Goal: Information Seeking & Learning: Check status

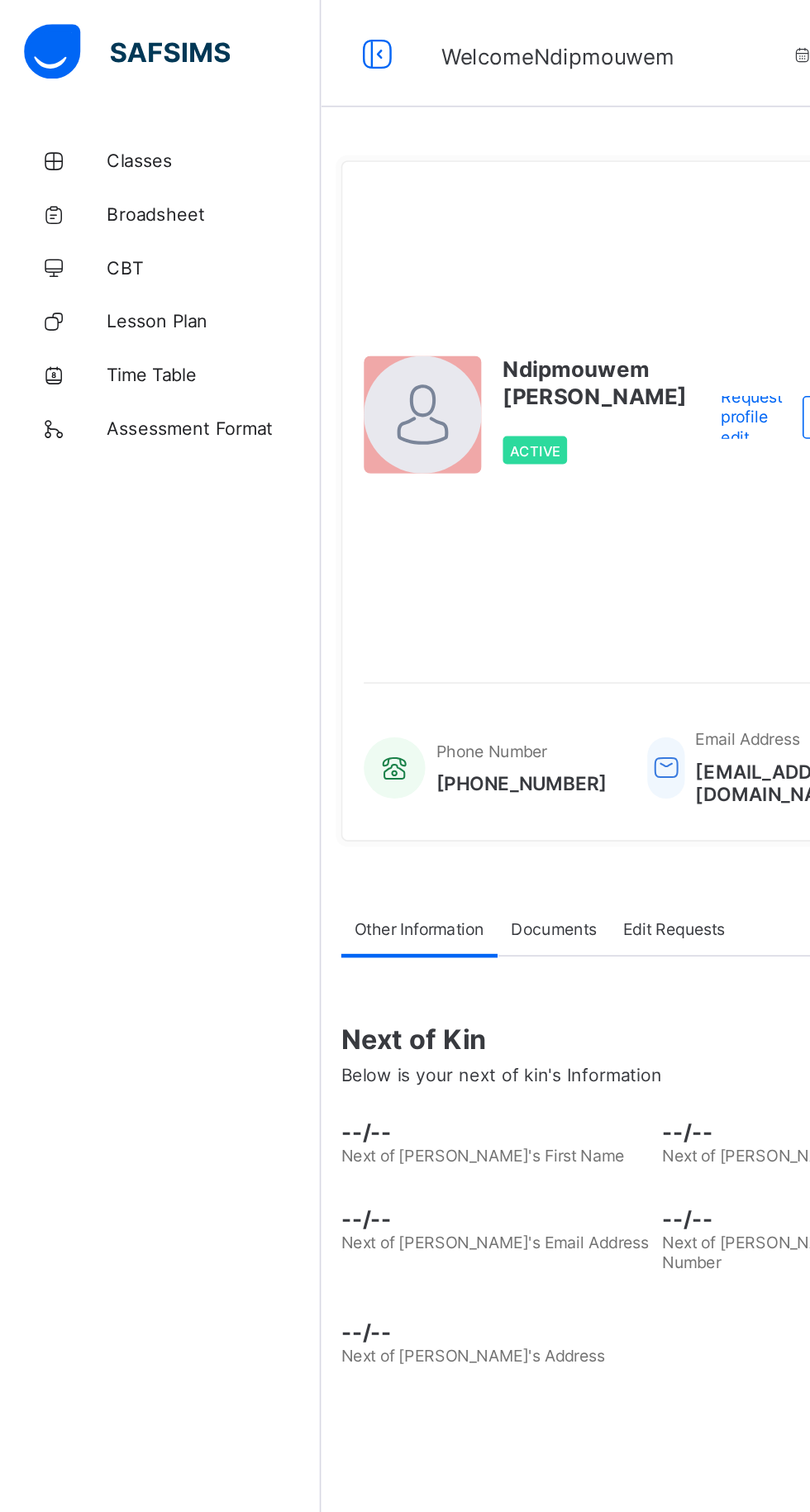
click at [88, 94] on span "Classes" at bounding box center [131, 99] width 132 height 13
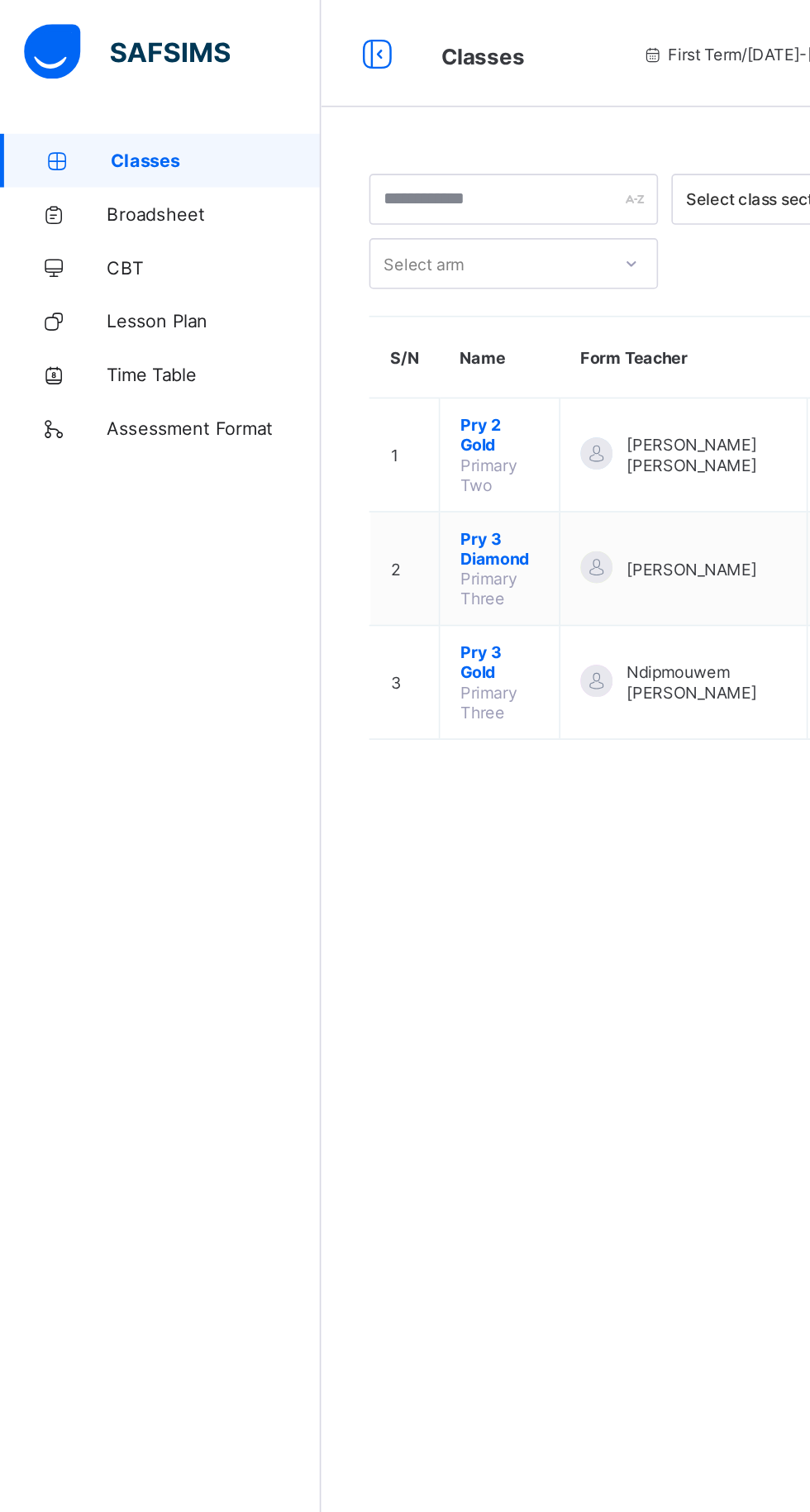
click at [317, 397] on td "Pry 3 Gold Primary Three" at bounding box center [309, 421] width 74 height 70
click at [310, 397] on span "Pry 3 Gold" at bounding box center [309, 409] width 49 height 24
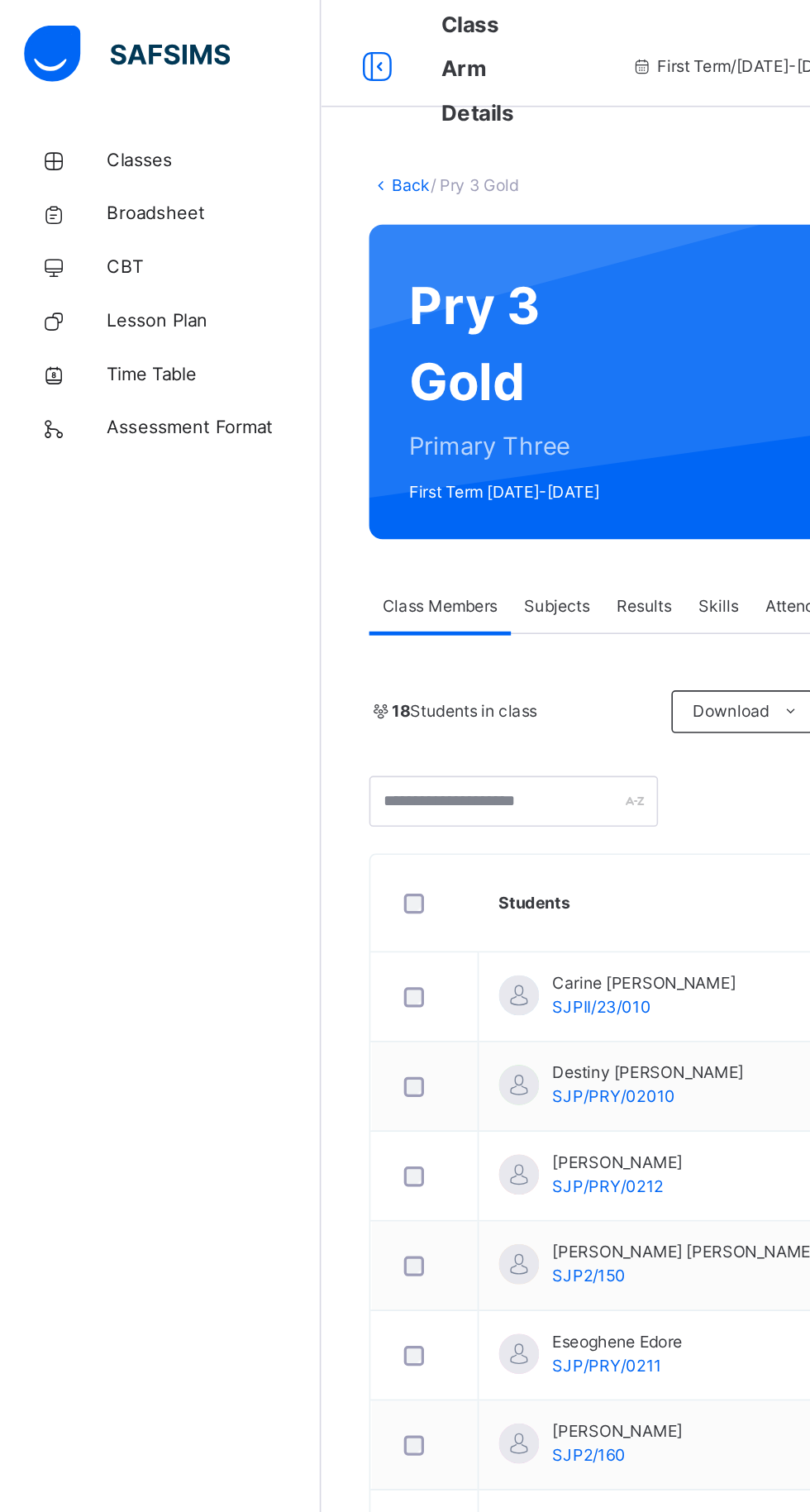
click at [378, 718] on span "[PERSON_NAME]" at bounding box center [381, 719] width 80 height 15
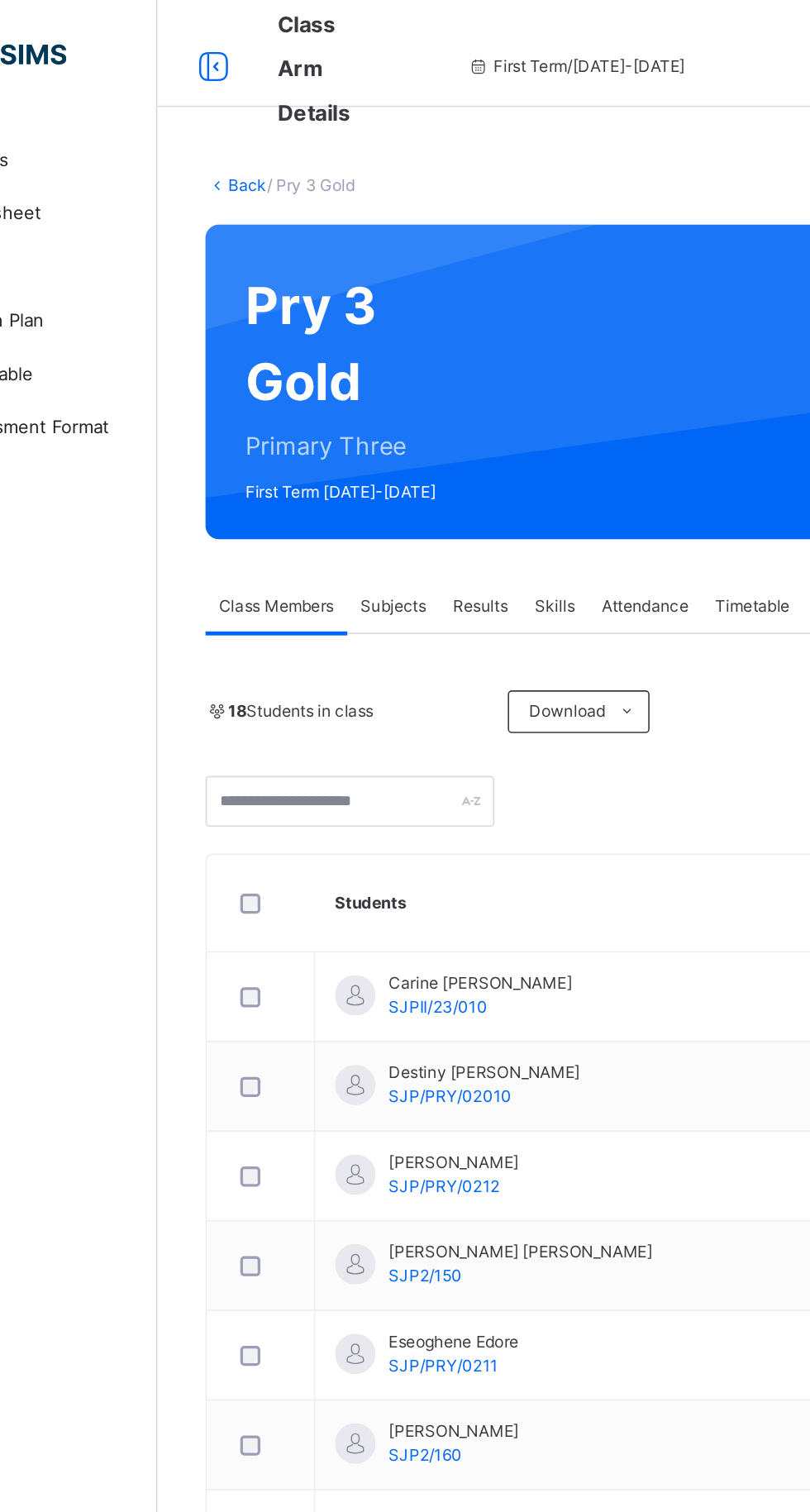
click at [406, 365] on div "Results" at bounding box center [398, 374] width 51 height 33
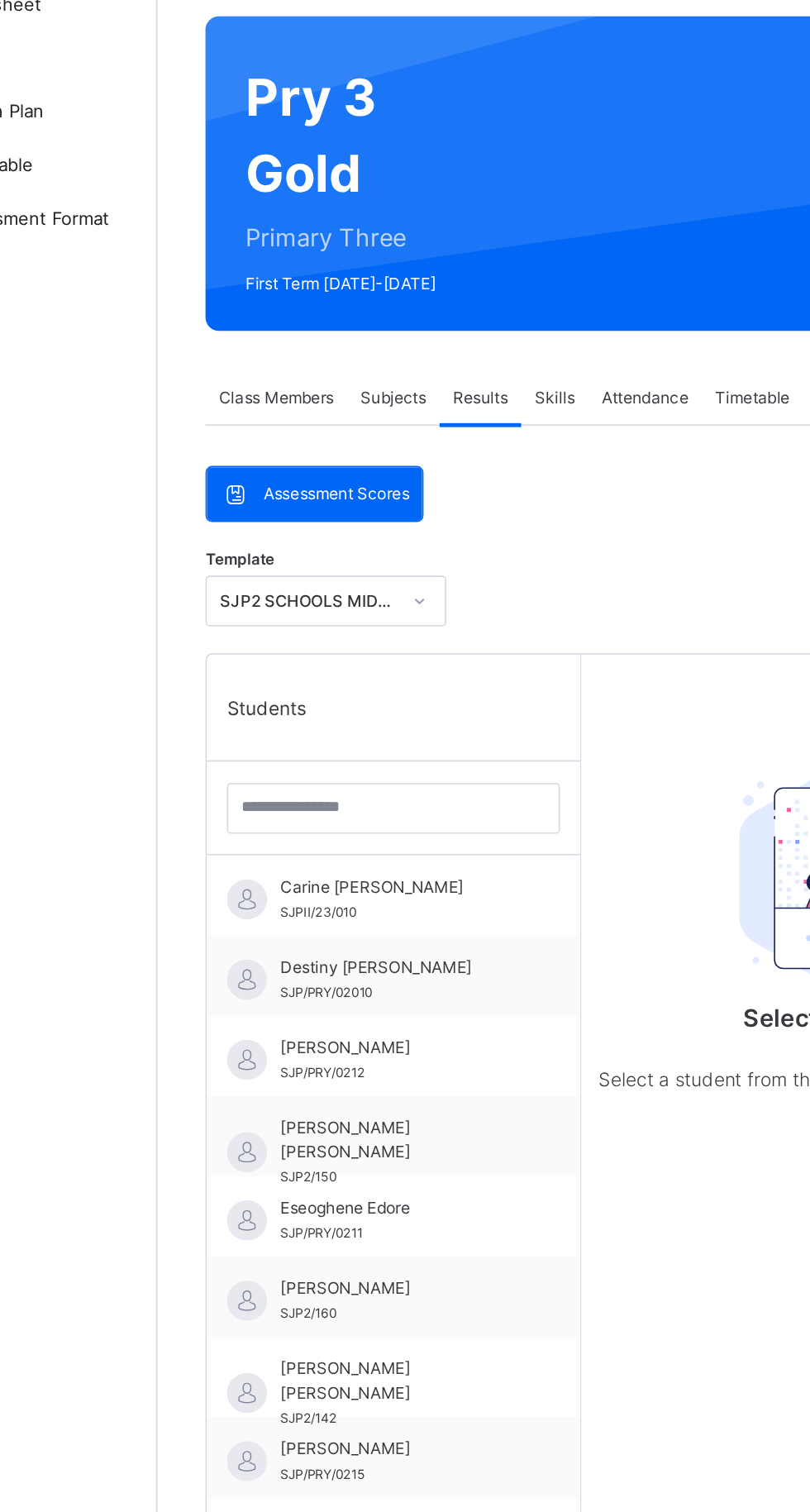
click at [331, 781] on span "[PERSON_NAME]" at bounding box center [348, 776] width 148 height 15
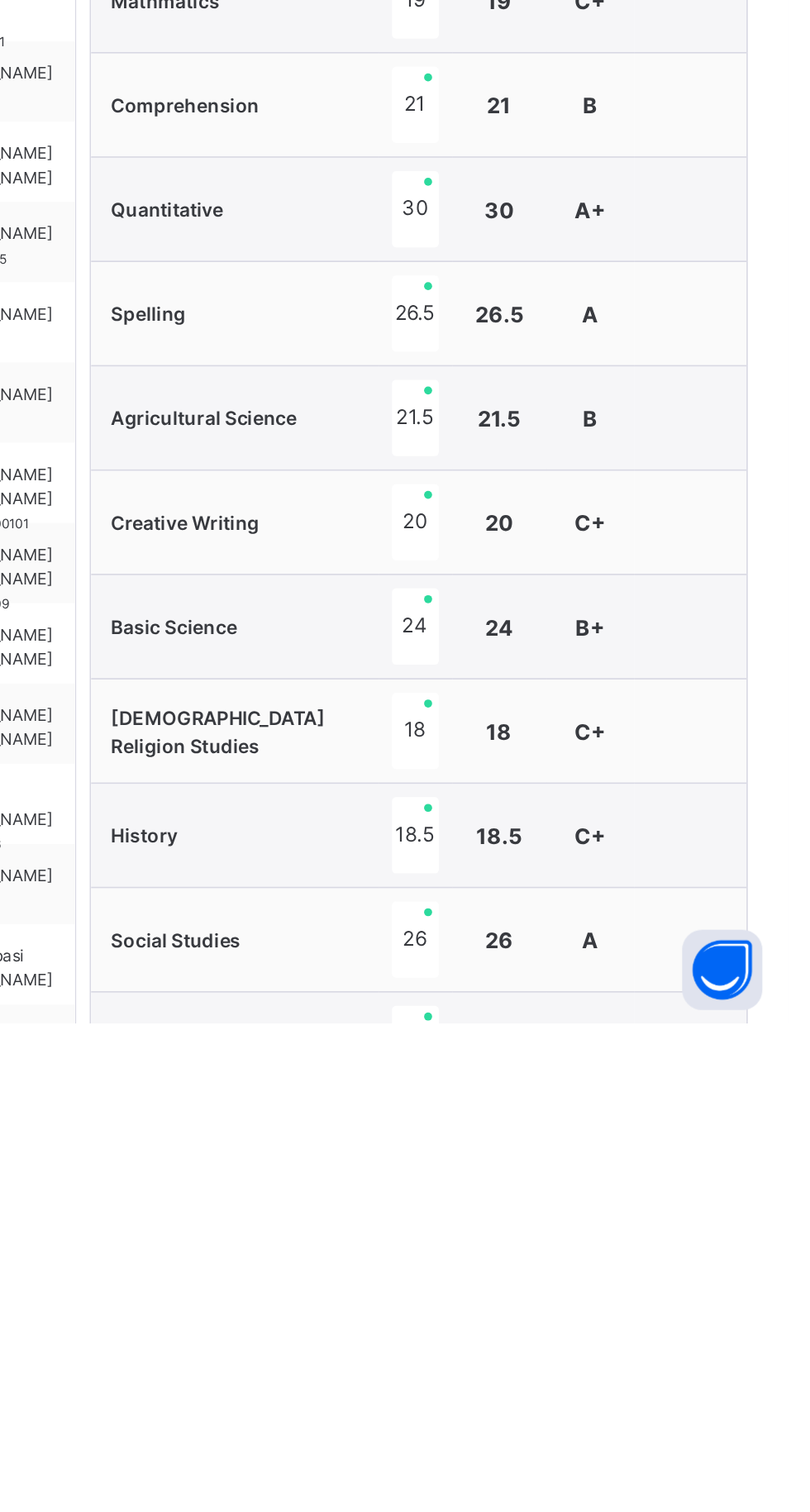
scroll to position [8, 0]
